Goal: Find specific page/section: Find specific page/section

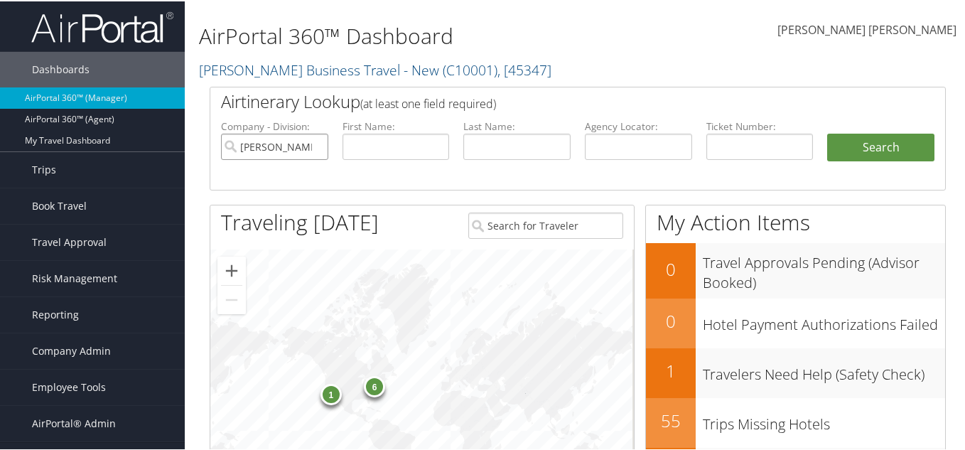
click at [316, 145] on input "[PERSON_NAME] Business Travel - New" at bounding box center [274, 145] width 107 height 26
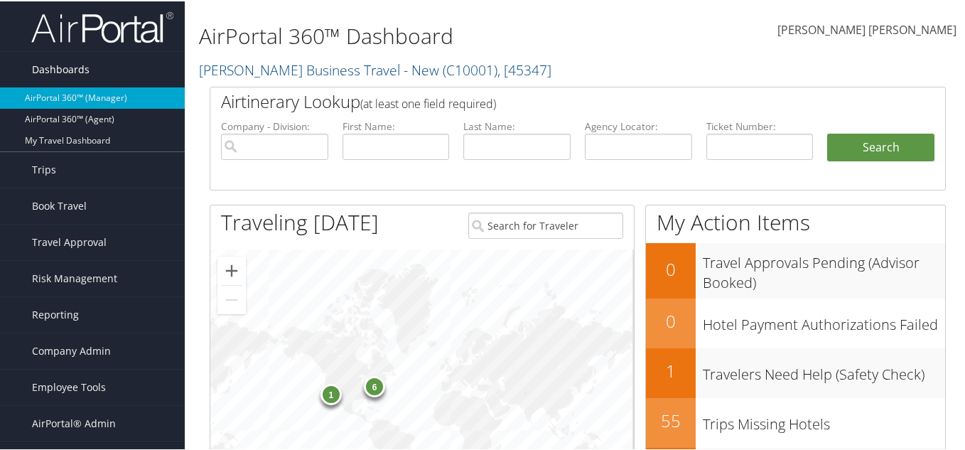
click at [53, 70] on span "Dashboards" at bounding box center [61, 68] width 58 height 36
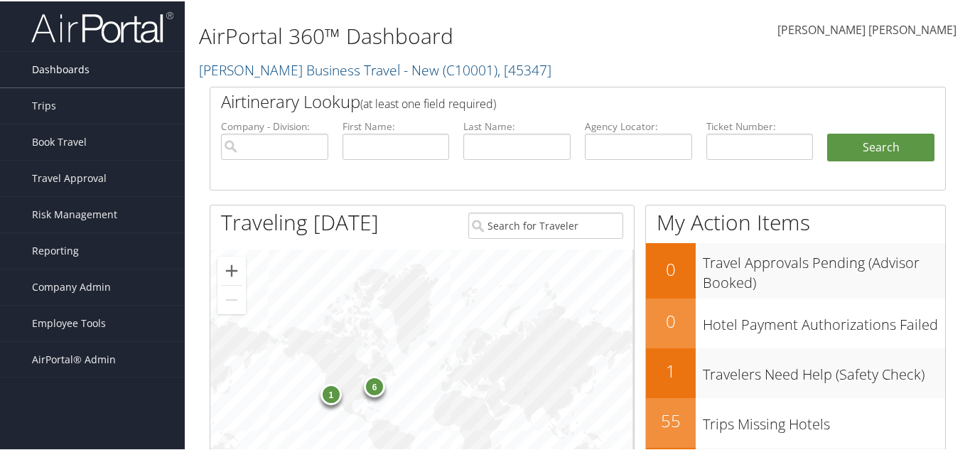
click at [53, 77] on span "Dashboards" at bounding box center [61, 68] width 58 height 36
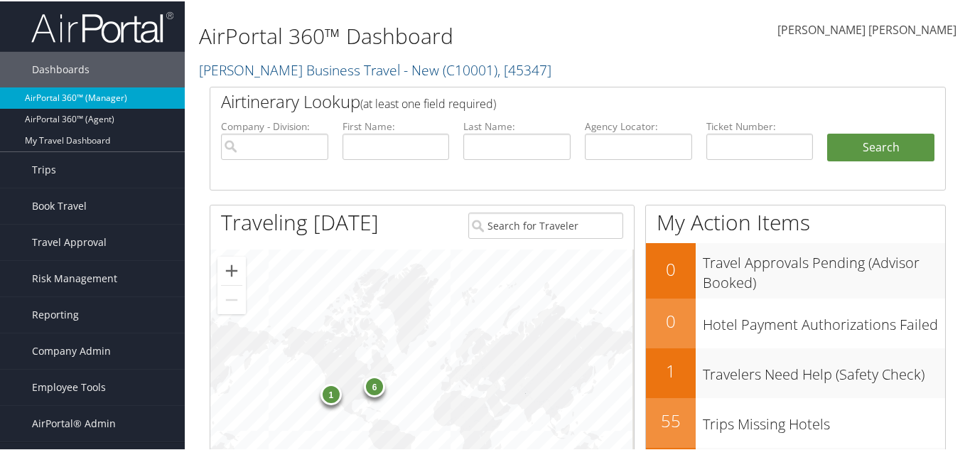
click at [63, 102] on link "AirPortal 360™ (Manager)" at bounding box center [92, 96] width 185 height 21
click at [315, 146] on input "[PERSON_NAME] Business Travel - New" at bounding box center [274, 145] width 107 height 26
